Goal: Information Seeking & Learning: Find contact information

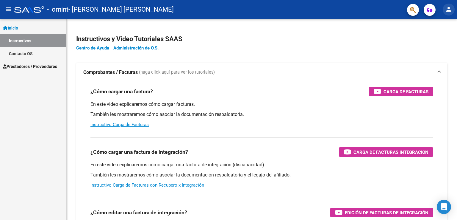
click at [446, 10] on mat-icon "person" at bounding box center [448, 9] width 7 height 7
click at [439, 24] on button "person Mi Perfil" at bounding box center [436, 25] width 36 height 14
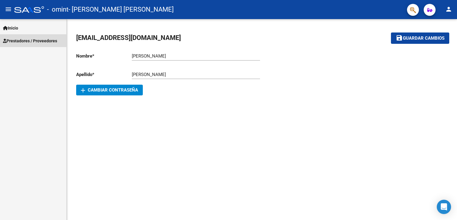
click at [20, 41] on span "Prestadores / Proveedores" at bounding box center [30, 40] width 54 height 7
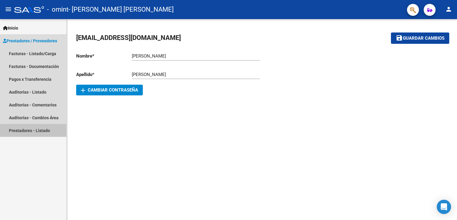
click at [24, 131] on link "Prestadores - Listado" at bounding box center [33, 130] width 66 height 13
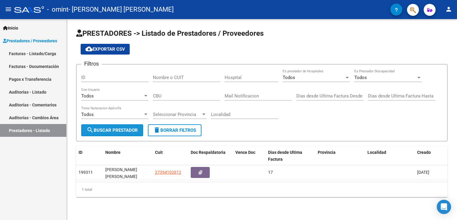
click at [107, 132] on span "search Buscar Prestador" at bounding box center [112, 129] width 51 height 5
click at [429, 11] on icon "button" at bounding box center [429, 10] width 5 height 4
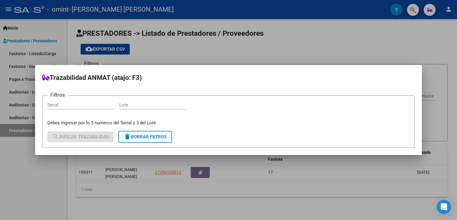
click at [413, 10] on div at bounding box center [228, 110] width 457 height 220
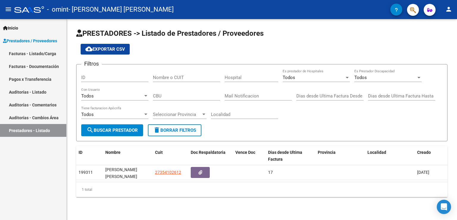
click at [398, 10] on icon "button" at bounding box center [396, 10] width 3 height 4
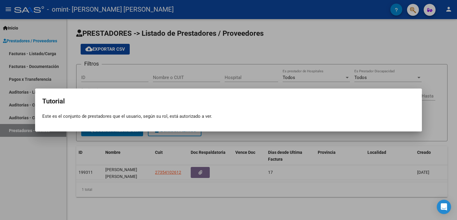
click at [414, 9] on div at bounding box center [228, 110] width 457 height 220
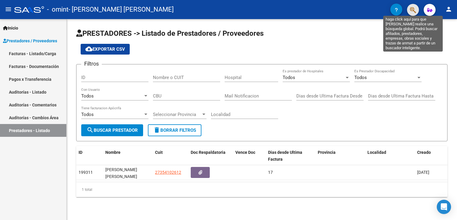
click at [414, 9] on icon "button" at bounding box center [413, 10] width 6 height 7
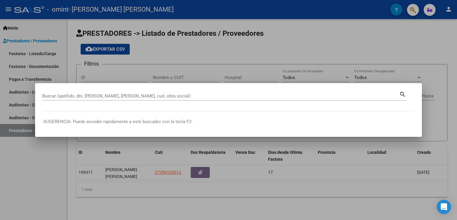
click at [135, 107] on mat-dialog-content "Buscar (apellido, dni, [PERSON_NAME], nro traspaso, cuit, obra social) search" at bounding box center [228, 100] width 387 height 21
click at [123, 109] on mat-dialog-content "Buscar (apellido, dni, [PERSON_NAME], nro traspaso, cuit, obra social) search" at bounding box center [228, 100] width 387 height 21
click at [99, 110] on mat-dialog-content "Buscar (apellido, dni, [PERSON_NAME], nro traspaso, cuit, obra social) search" at bounding box center [228, 100] width 387 height 21
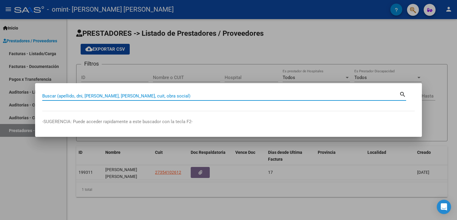
click at [88, 96] on input "Buscar (apellido, dni, [PERSON_NAME], [PERSON_NAME], cuit, obra social)" at bounding box center [220, 95] width 357 height 5
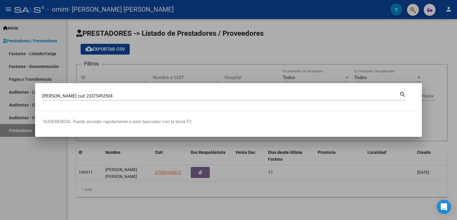
click at [401, 93] on mat-icon "search" at bounding box center [402, 93] width 7 height 7
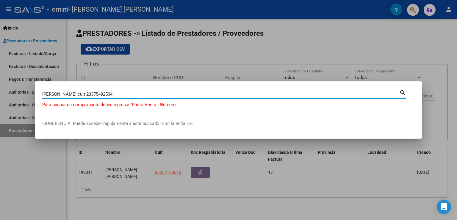
click at [82, 93] on input "[PERSON_NAME] cuit 23375492504" at bounding box center [220, 93] width 357 height 5
type input "[PERSON_NAME] cuit 0002 23375492504"
click at [401, 91] on mat-icon "search" at bounding box center [402, 91] width 7 height 7
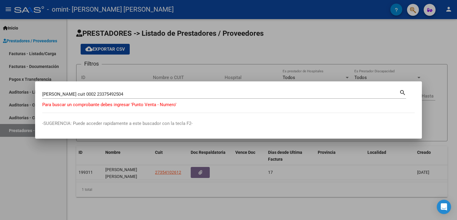
click at [401, 91] on mat-icon "search" at bounding box center [402, 91] width 7 height 7
drag, startPoint x: 401, startPoint y: 90, endPoint x: 332, endPoint y: 34, distance: 88.8
click at [332, 34] on div at bounding box center [228, 110] width 457 height 220
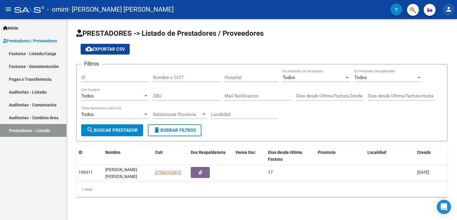
click at [450, 9] on mat-icon "person" at bounding box center [448, 9] width 7 height 7
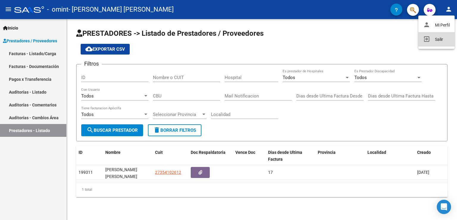
click at [437, 39] on button "exit_to_app Salir" at bounding box center [436, 39] width 36 height 14
